Goal: Task Accomplishment & Management: Complete application form

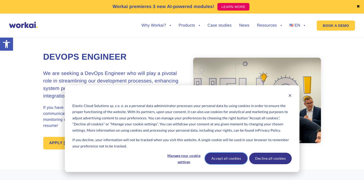
click at [239, 162] on button "Accept all cookies" at bounding box center [226, 158] width 43 height 12
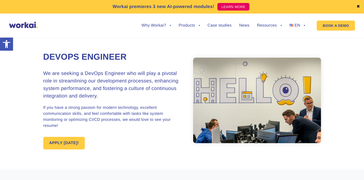
click at [28, 92] on section "DevOps Engineer We are seeking a DevOps Engineer who will play a pivotal role i…" at bounding box center [182, 100] width 364 height 138
click at [41, 92] on section "DevOps Engineer We are seeking a DevOps Engineer who will play a pivotal role i…" at bounding box center [182, 100] width 364 height 138
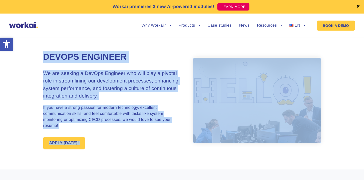
drag, startPoint x: 128, startPoint y: 90, endPoint x: 44, endPoint y: 51, distance: 92.7
copy div "DevOps Engineer We are seeking a DevOps Engineer who will play a pivotal role i…"
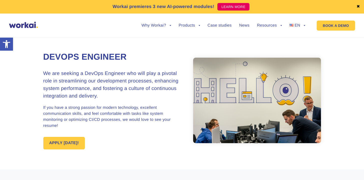
drag, startPoint x: 109, startPoint y: 147, endPoint x: 103, endPoint y: 147, distance: 5.8
click at [109, 147] on div "APPLY [DATE]!" at bounding box center [112, 143] width 139 height 13
click at [66, 145] on link "APPLY [DATE]!" at bounding box center [64, 143] width 42 height 13
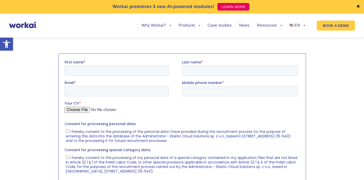
scroll to position [629, 0]
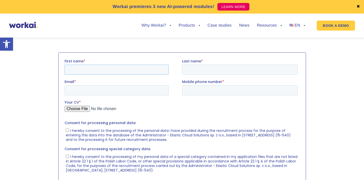
click at [105, 70] on input "First name *" at bounding box center [116, 70] width 104 height 10
type input "[PERSON_NAME]"
click at [191, 70] on input "Last name *" at bounding box center [240, 70] width 116 height 10
type input "[PERSON_NAME]"
click at [124, 92] on input "Email *" at bounding box center [116, 90] width 104 height 10
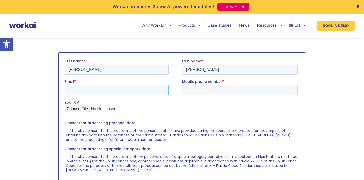
type input "[EMAIL_ADDRESS][DOMAIN_NAME]"
click at [204, 90] on input "Mobile phone number *" at bounding box center [240, 90] width 116 height 10
type input "[PHONE_NUMBER]"
click at [81, 108] on input "Your CV *" at bounding box center [180, 111] width 233 height 10
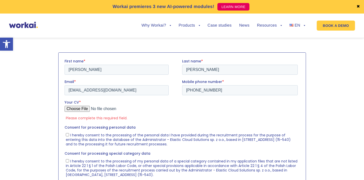
type input "C:\fakepath\kalyan_DevOps_Engineer_Resume.pdf"
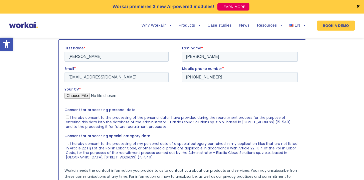
scroll to position [650, 0]
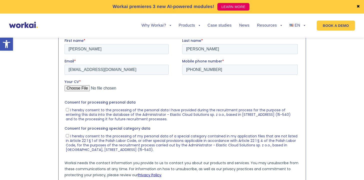
click at [68, 109] on input "I hereby consent to the processing of the personal data I have provided during …" at bounding box center [67, 109] width 3 height 3
checkbox input "true"
click at [66, 136] on input "I hereby consent to the processing of my personal data of a special category co…" at bounding box center [67, 135] width 3 height 3
checkbox input "true"
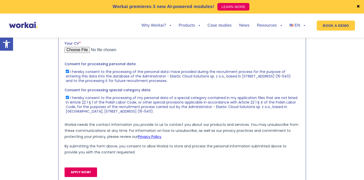
scroll to position [705, 0]
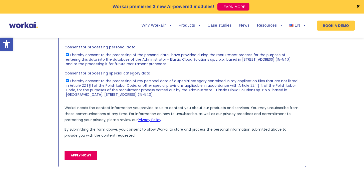
click at [88, 155] on input "APPLY NOW!" at bounding box center [80, 156] width 33 height 10
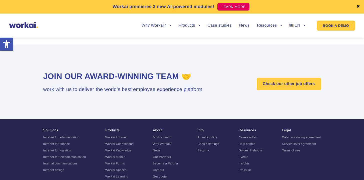
scroll to position [698, 0]
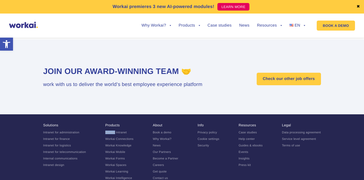
drag, startPoint x: 102, startPoint y: 137, endPoint x: 115, endPoint y: 138, distance: 12.8
click at [115, 138] on ul "Solutions Intranet for administration Intranet for finance Intranet for logisti…" at bounding box center [182, 154] width 278 height 63
copy link "Workai"
